Goal: Entertainment & Leisure: Consume media (video, audio)

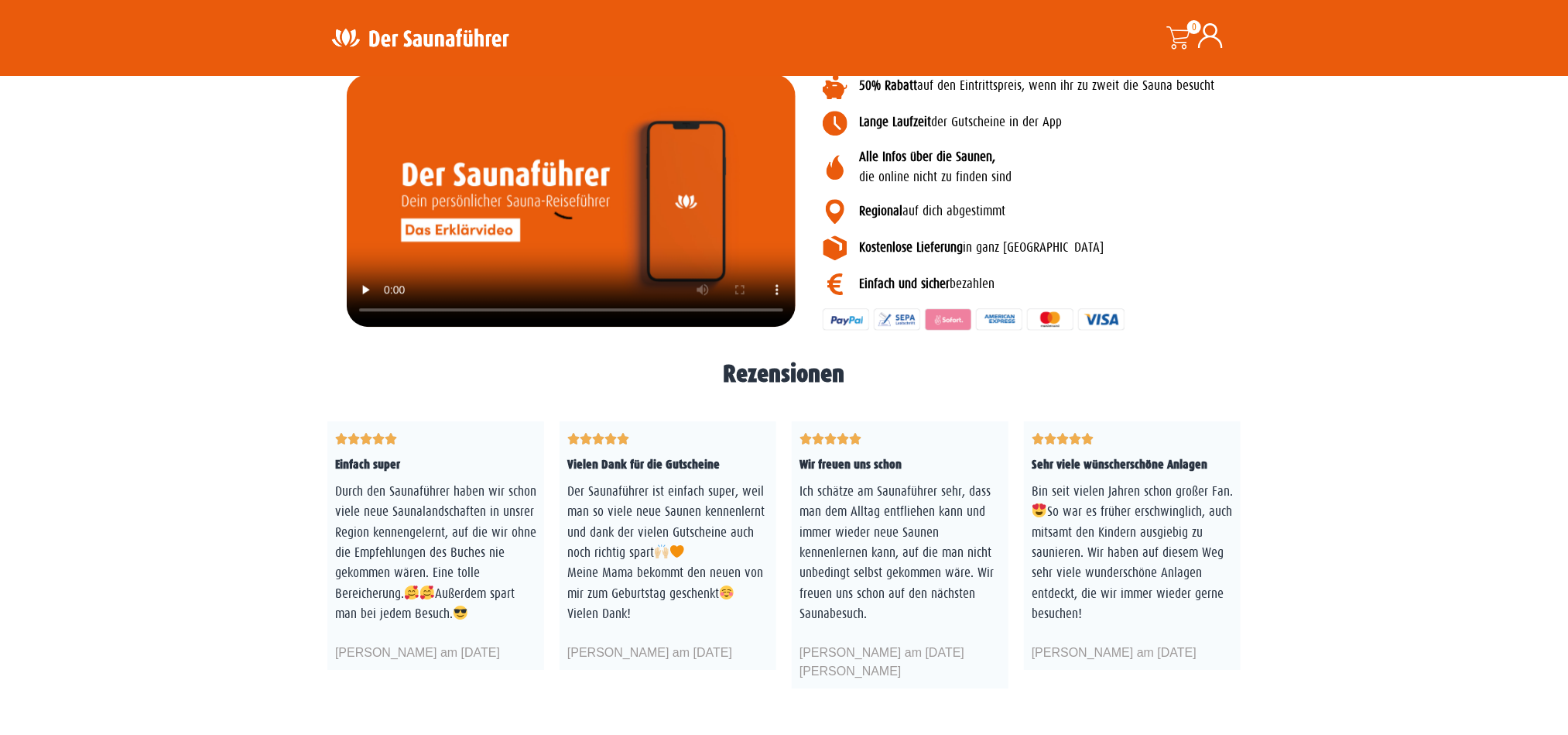
scroll to position [2323, 0]
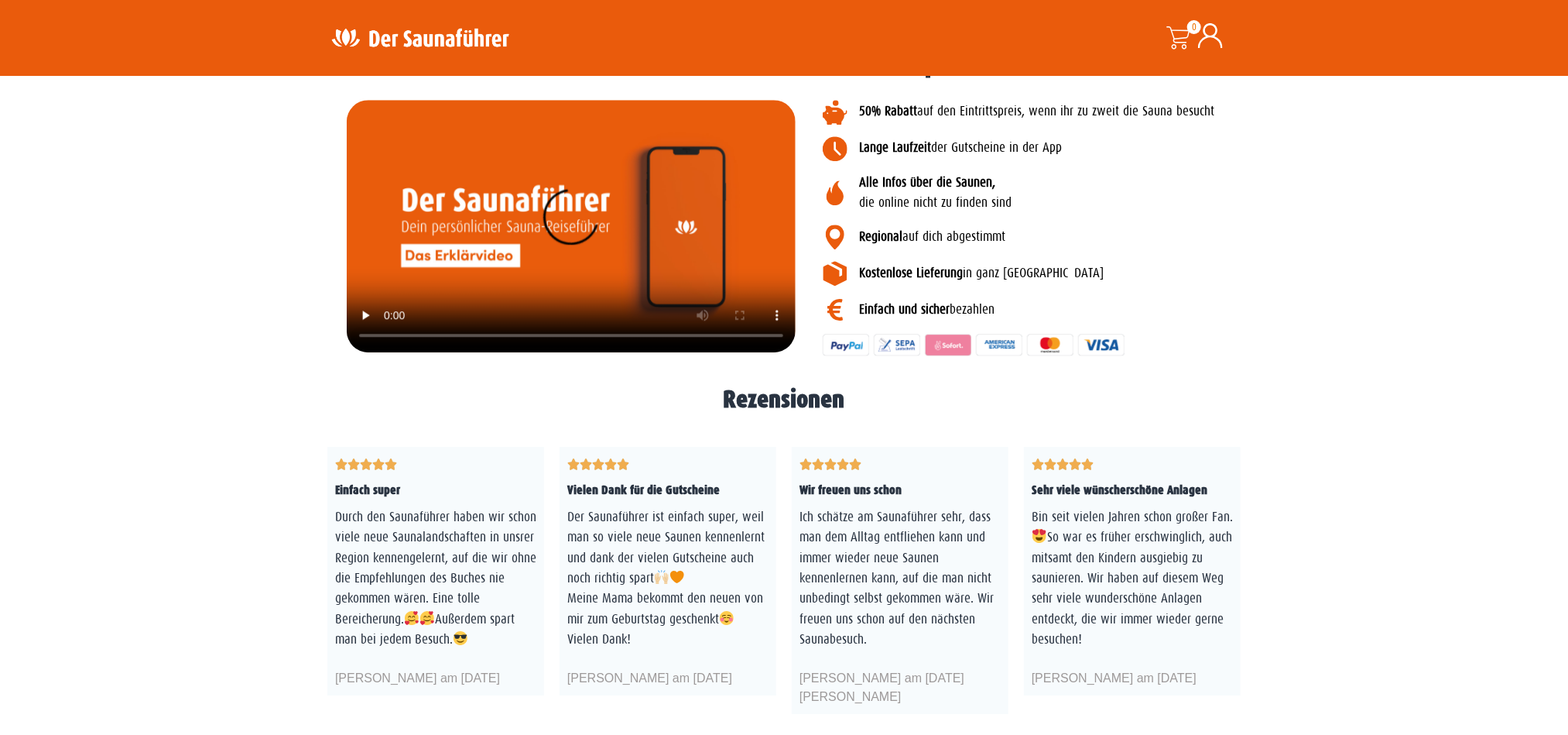
click at [361, 189] on video at bounding box center [572, 226] width 449 height 253
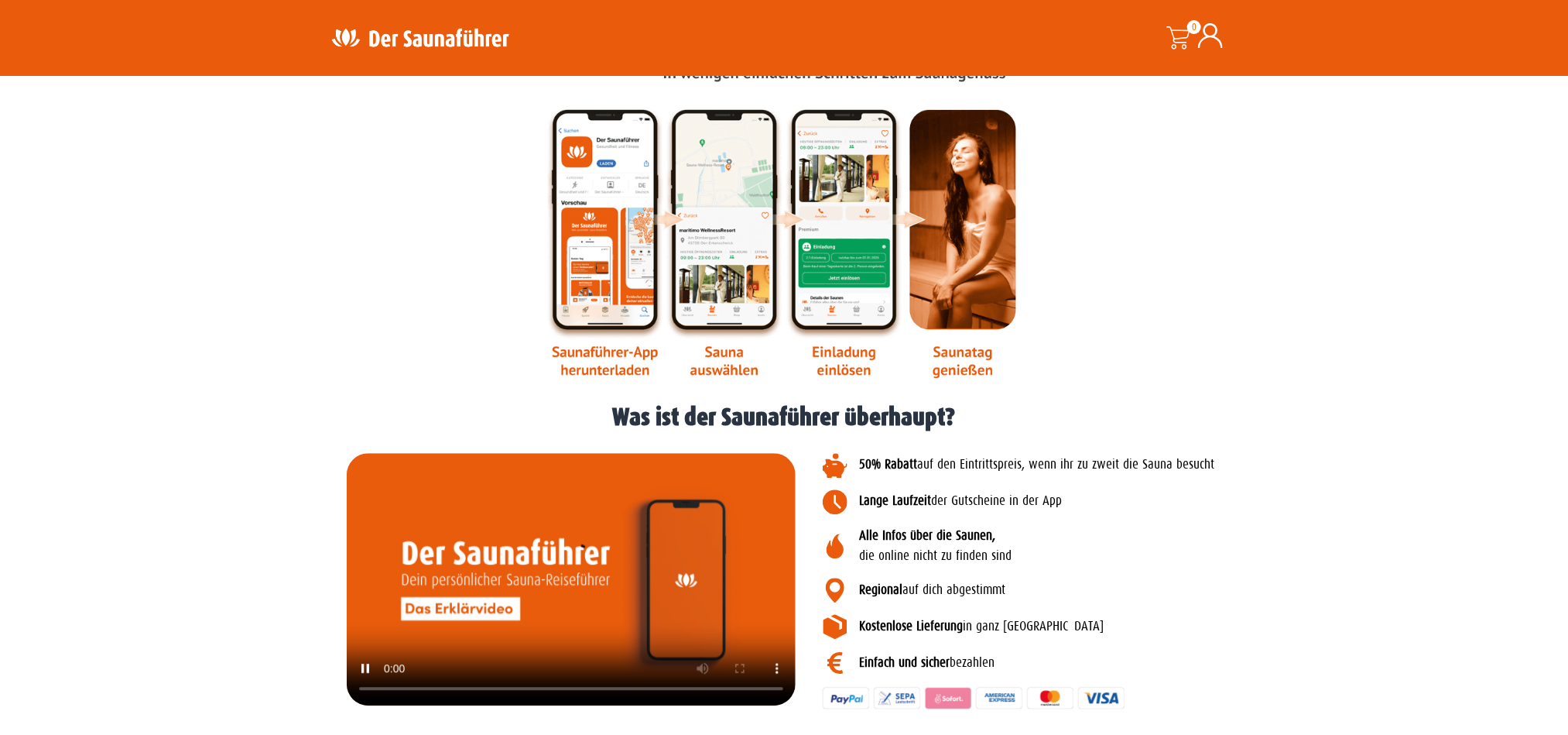
scroll to position [2207, 0]
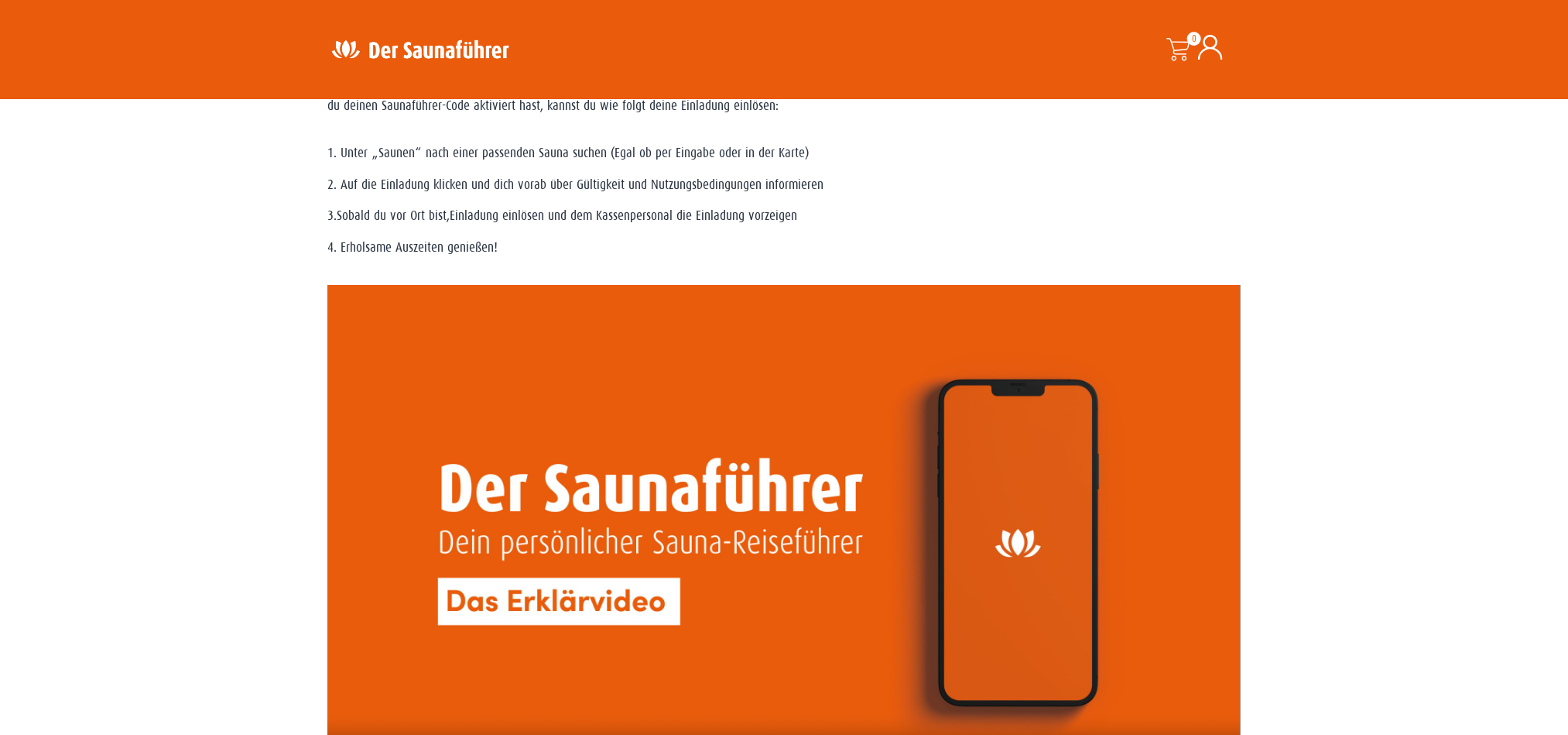
scroll to position [1394, 0]
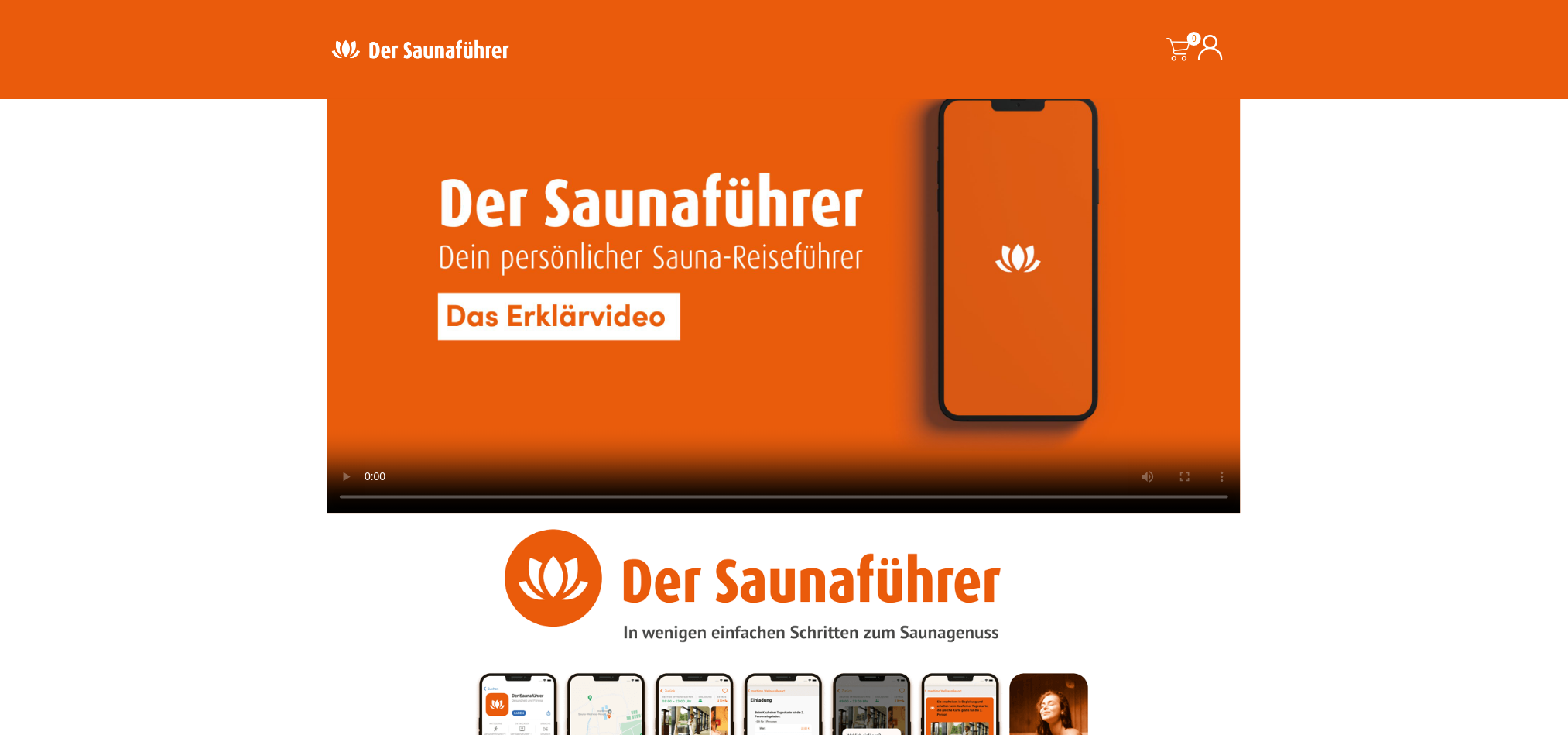
click at [751, 261] on video at bounding box center [784, 257] width 913 height 514
click at [760, 254] on video at bounding box center [784, 257] width 913 height 514
